Goal: Task Accomplishment & Management: Manage account settings

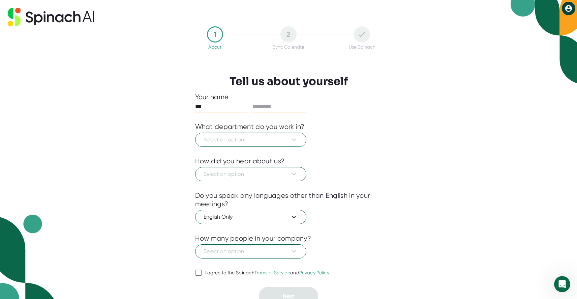
type input "***"
click at [277, 104] on input "text" at bounding box center [280, 106] width 54 height 11
type input "**********"
click at [238, 145] on button "Select an option" at bounding box center [250, 140] width 111 height 14
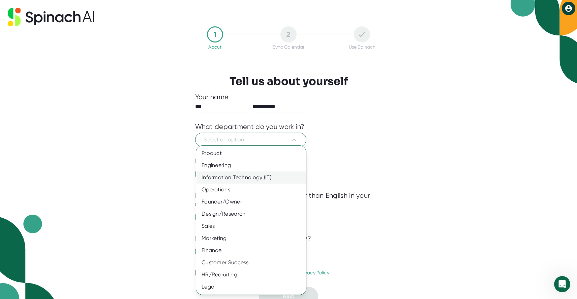
scroll to position [12, 0]
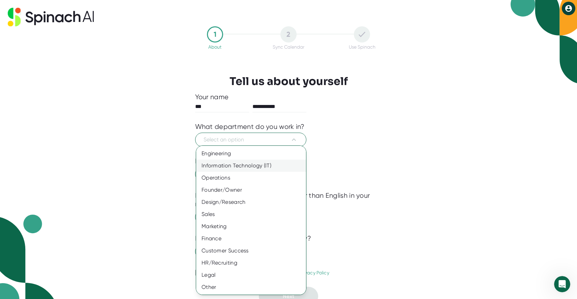
click at [227, 166] on div "Information Technology (IT)" at bounding box center [251, 165] width 110 height 12
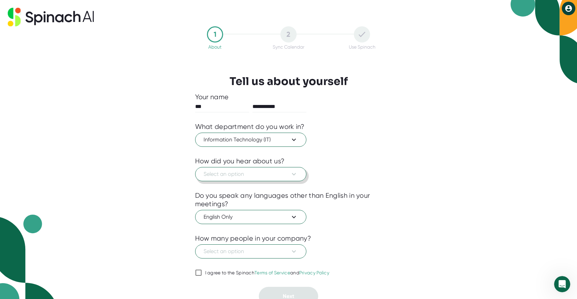
click at [233, 177] on span "Select an option" at bounding box center [251, 174] width 94 height 8
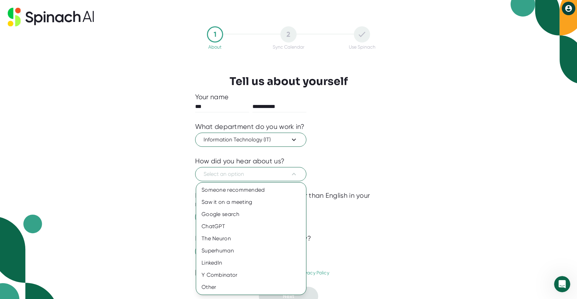
click at [371, 166] on div at bounding box center [288, 149] width 577 height 299
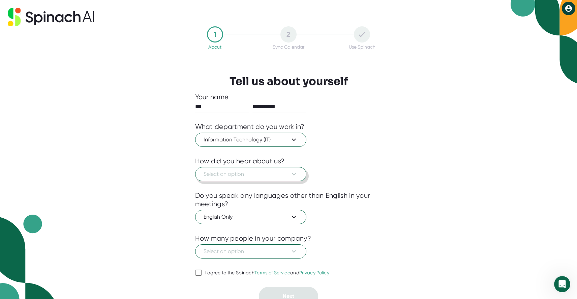
scroll to position [7, 0]
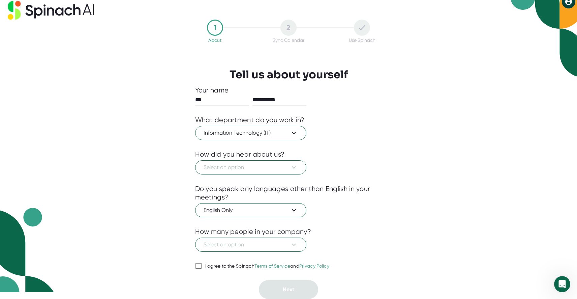
click at [198, 266] on input "I agree to the Spinach Terms of Service and Privacy Policy" at bounding box center [198, 266] width 7 height 8
checkbox input "true"
click at [274, 171] on span "Select an option" at bounding box center [251, 167] width 94 height 8
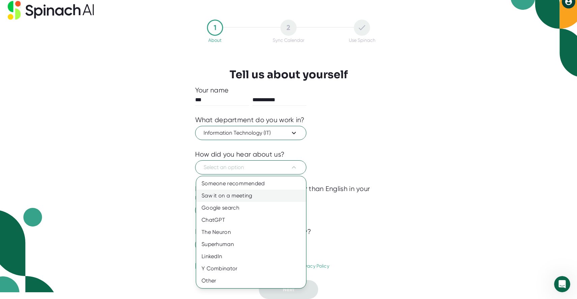
click at [243, 193] on div "Saw it on a meeting" at bounding box center [251, 195] width 110 height 12
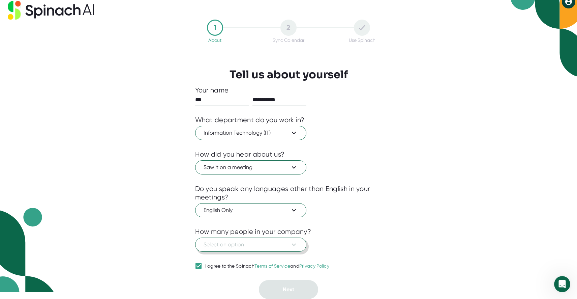
click at [226, 244] on span "Select an option" at bounding box center [251, 244] width 94 height 8
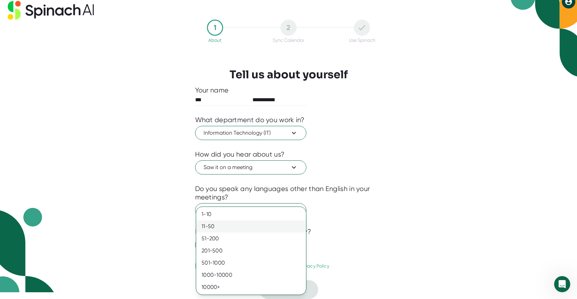
click at [224, 224] on div "11-50" at bounding box center [251, 226] width 110 height 12
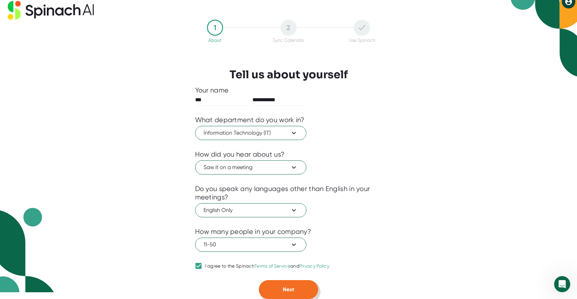
click at [286, 288] on span "Next" at bounding box center [288, 289] width 11 height 6
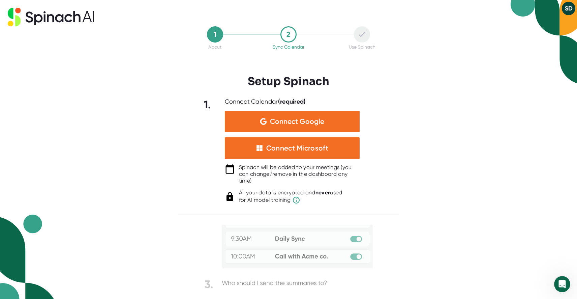
scroll to position [90, 0]
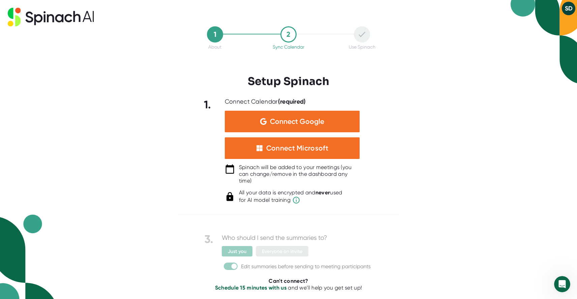
click at [567, 6] on button "SD" at bounding box center [568, 8] width 13 height 13
click at [544, 21] on b "Logout" at bounding box center [542, 23] width 14 height 6
